Goal: Navigation & Orientation: Understand site structure

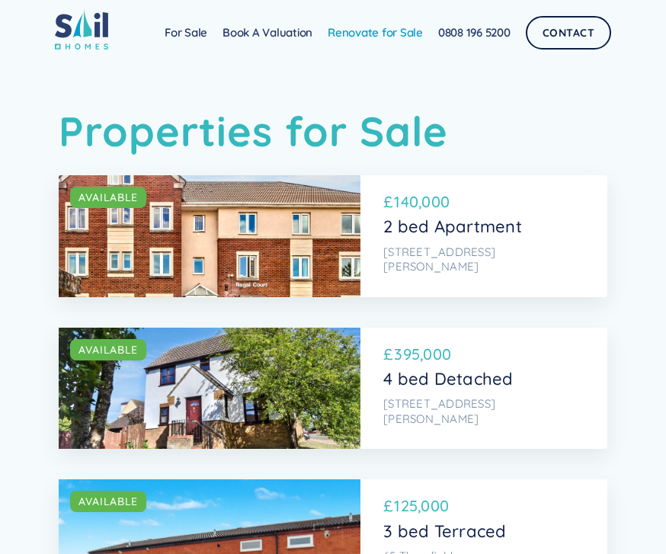
click at [389, 37] on link "Renovate for Sale" at bounding box center [375, 33] width 111 height 30
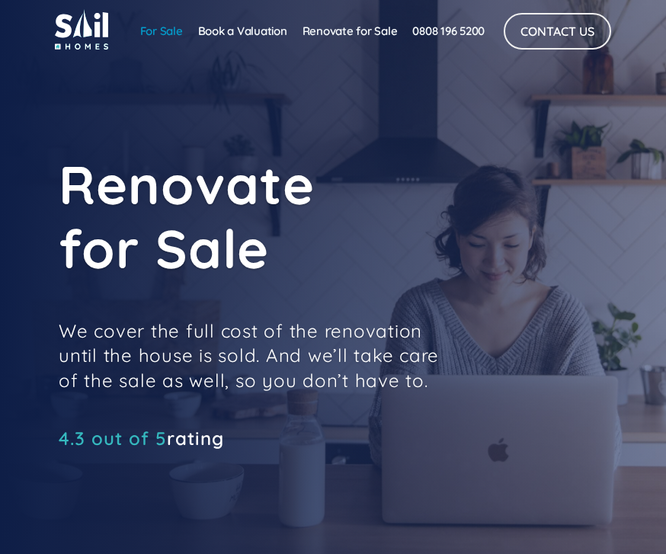
click at [160, 26] on link "For Sale" at bounding box center [162, 31] width 58 height 30
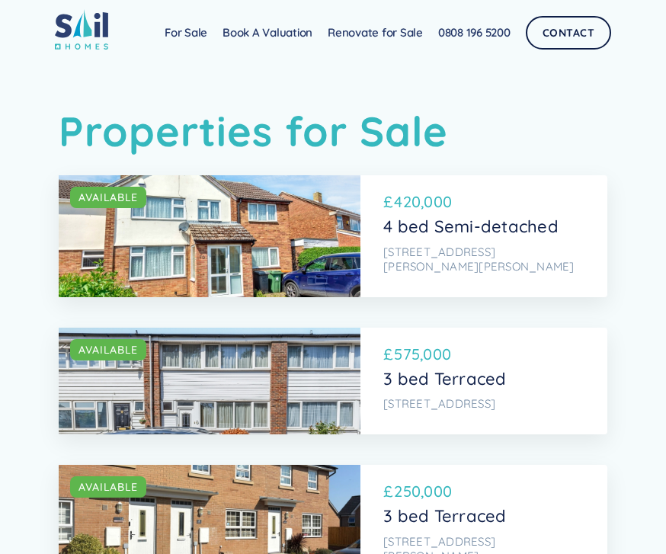
click at [91, 50] on img at bounding box center [81, 29] width 53 height 40
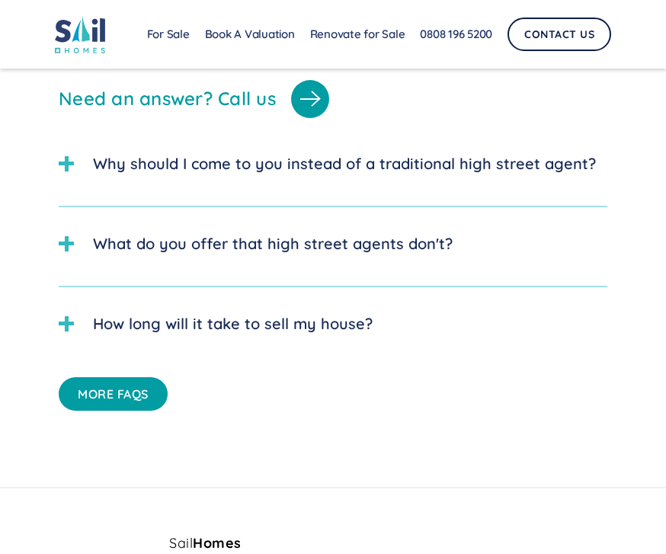
scroll to position [4051, 0]
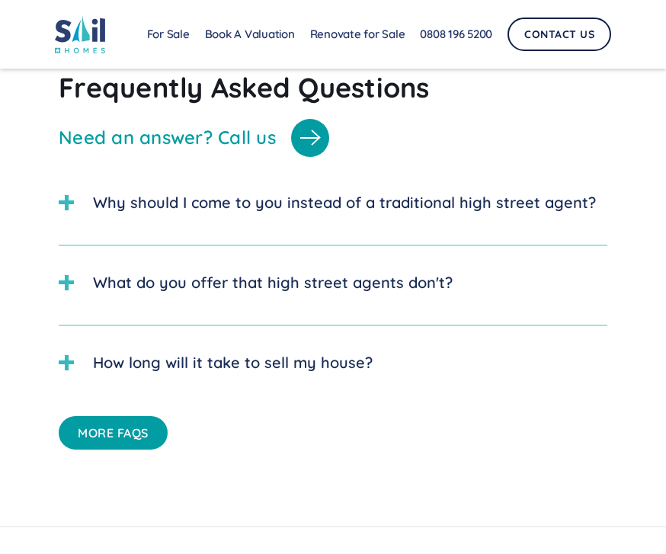
click at [281, 280] on div "What do you offer that high street agents don't?" at bounding box center [273, 282] width 360 height 23
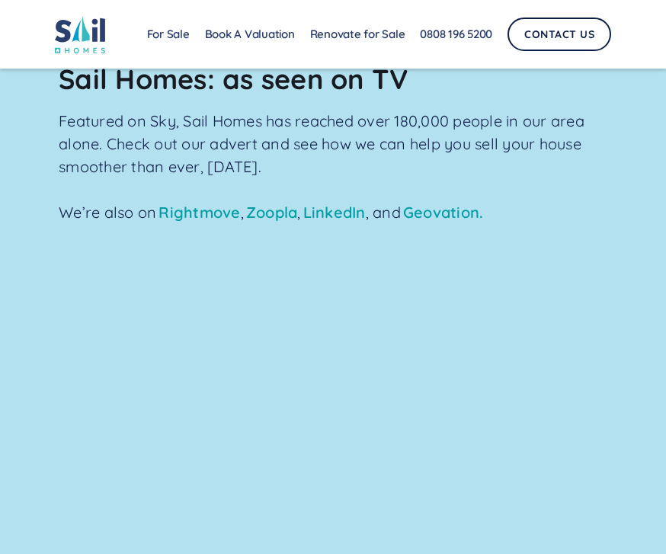
scroll to position [1939, 0]
